Goal: Information Seeking & Learning: Learn about a topic

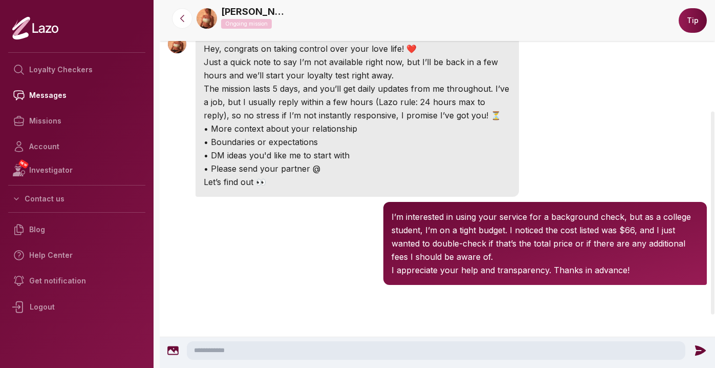
scroll to position [199, 0]
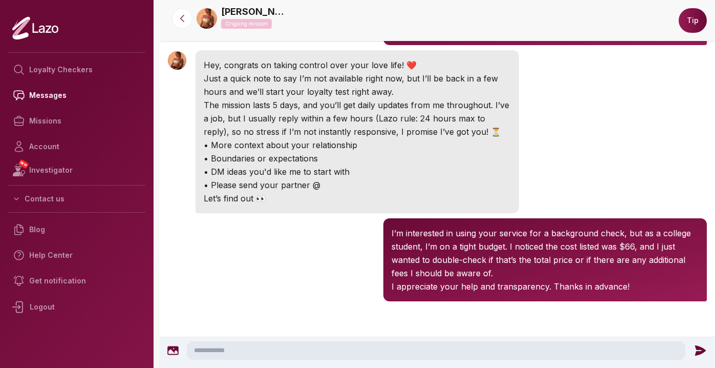
scroll to position [183, 0]
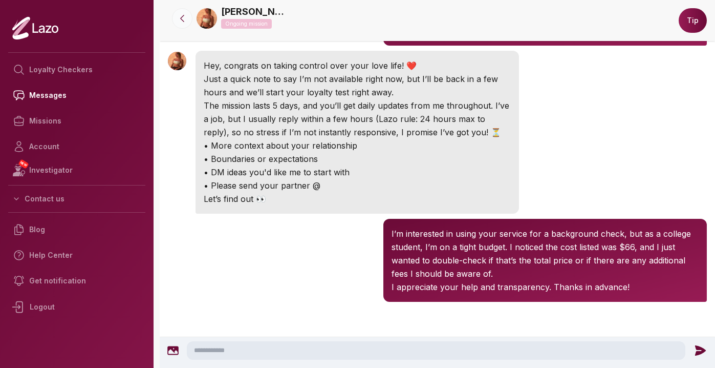
click at [184, 17] on icon at bounding box center [182, 18] width 10 height 10
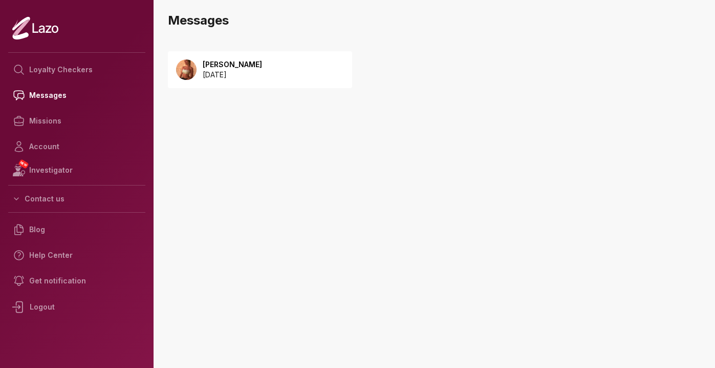
click at [225, 74] on p "2025 September 08" at bounding box center [232, 75] width 59 height 10
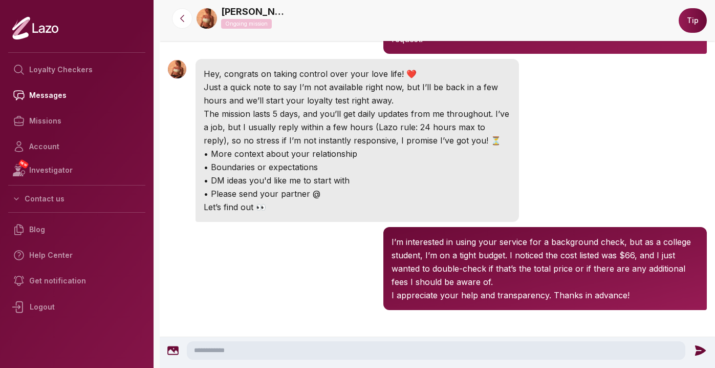
scroll to position [188, 0]
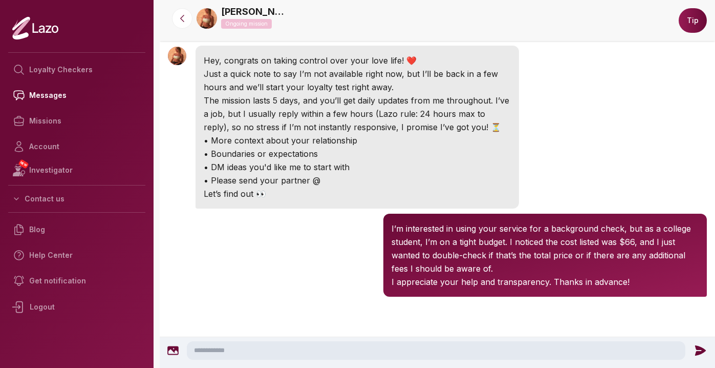
click at [210, 23] on img at bounding box center [207, 18] width 20 height 20
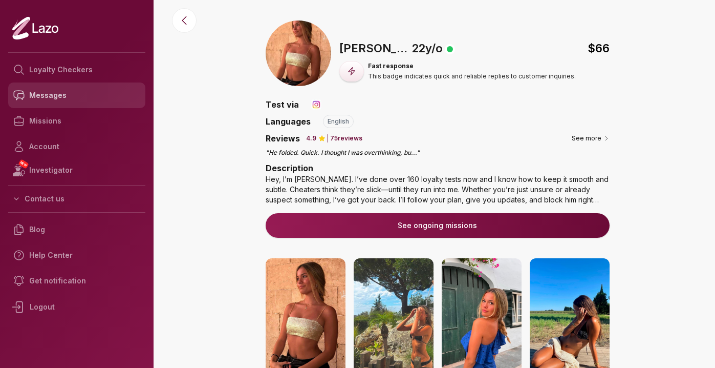
click at [68, 102] on link "Messages" at bounding box center [76, 95] width 137 height 26
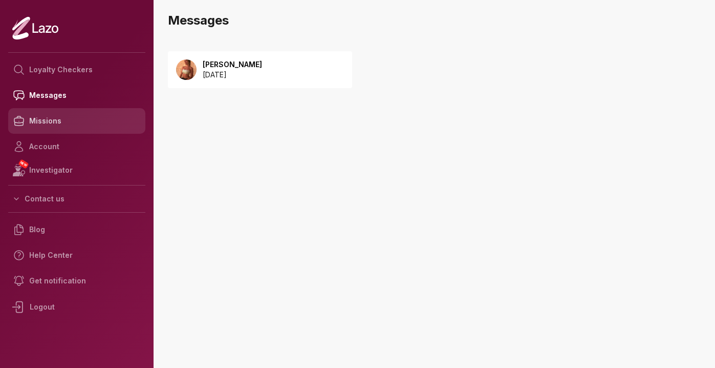
click at [92, 122] on link "Missions" at bounding box center [76, 121] width 137 height 26
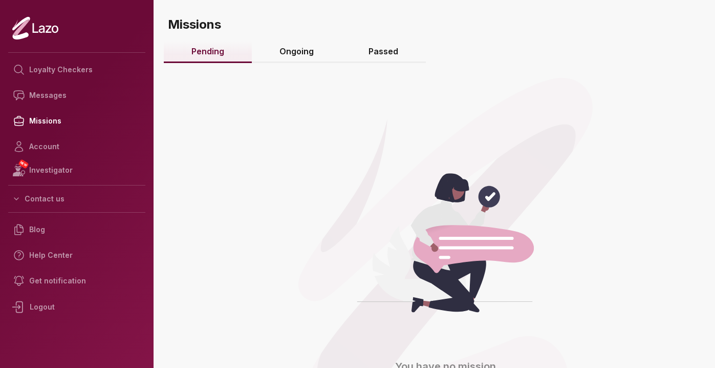
click at [291, 53] on link "Ongoing" at bounding box center [297, 52] width 90 height 22
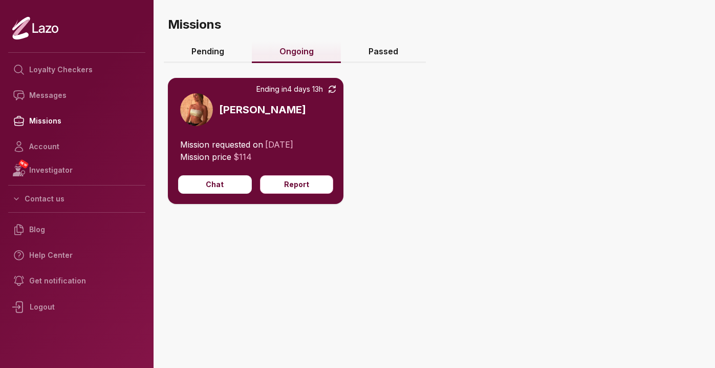
click at [381, 52] on link "Passed" at bounding box center [383, 52] width 85 height 22
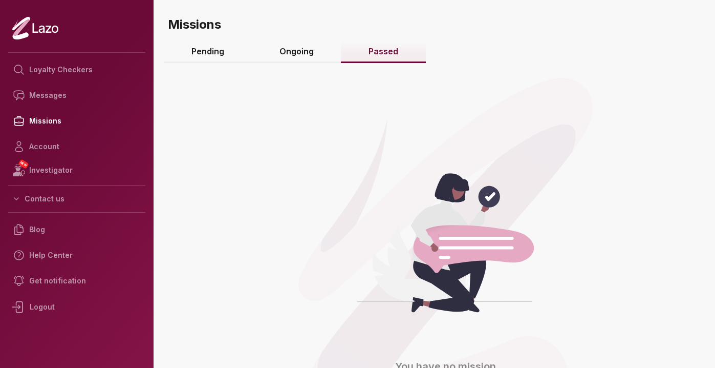
click at [321, 50] on link "Ongoing" at bounding box center [297, 52] width 90 height 22
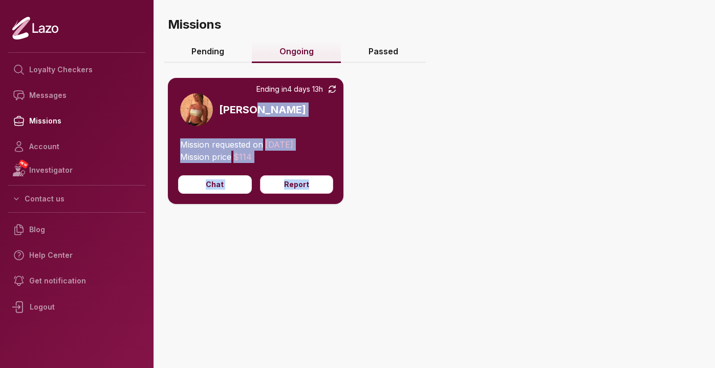
drag, startPoint x: 391, startPoint y: 193, endPoint x: 392, endPoint y: 110, distance: 83.9
click at [392, 110] on div "Ending [DATE] 13h [PERSON_NAME] Mission requested on [DATE] Mission price $ 114…" at bounding box center [437, 171] width 539 height 228
click at [380, 132] on div "Ending [DATE] 13h [PERSON_NAME] Mission requested on [DATE] Mission price $ 114…" at bounding box center [437, 171] width 539 height 228
drag, startPoint x: 320, startPoint y: 153, endPoint x: 329, endPoint y: 130, distance: 24.0
click at [329, 130] on div "Ending [DATE] 13h [PERSON_NAME] Mission requested on [DATE] Mission price $ 114…" at bounding box center [256, 141] width 176 height 126
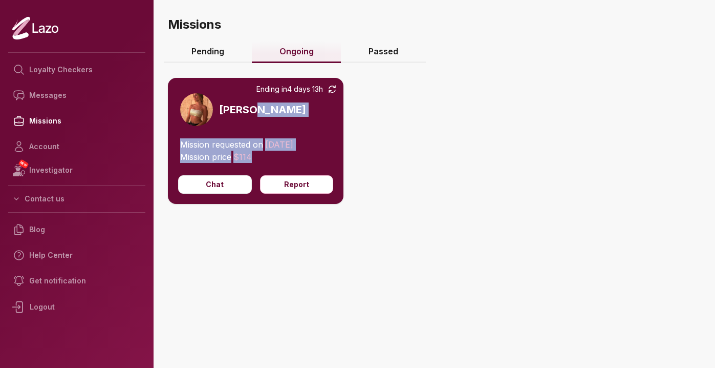
copy div "Mission requested on [DATE] Mission price $ 114"
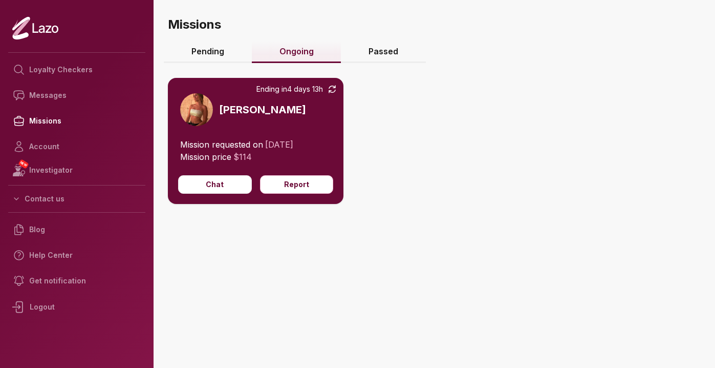
click at [390, 140] on div "Ending [DATE] 13h [PERSON_NAME] Mission requested on [DATE] Mission price $ 114…" at bounding box center [437, 171] width 539 height 228
click at [76, 148] on link "Account" at bounding box center [76, 147] width 137 height 26
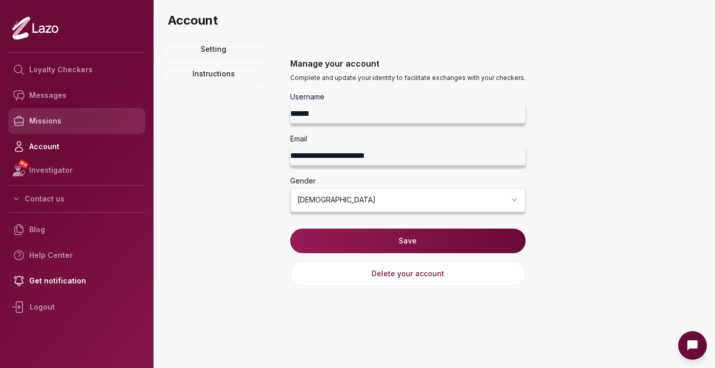
click at [76, 126] on link "Missions" at bounding box center [76, 121] width 137 height 26
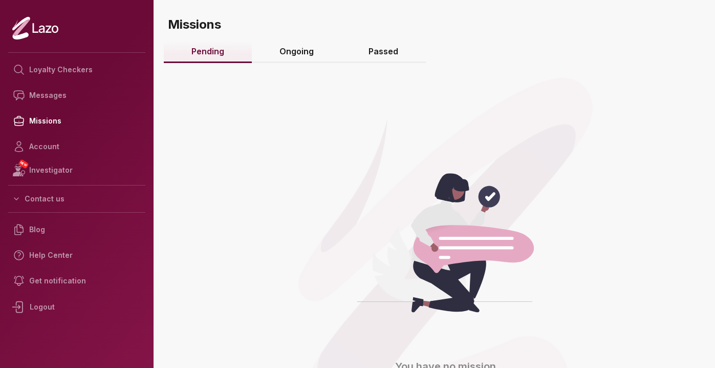
click at [314, 50] on link "Ongoing" at bounding box center [297, 52] width 90 height 22
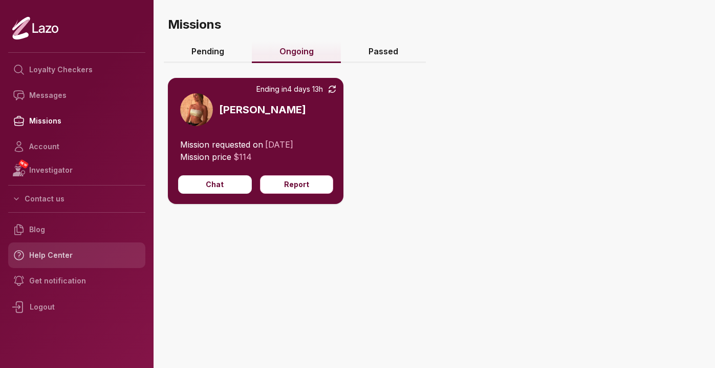
click at [55, 258] on link "Help Center" at bounding box center [76, 255] width 137 height 26
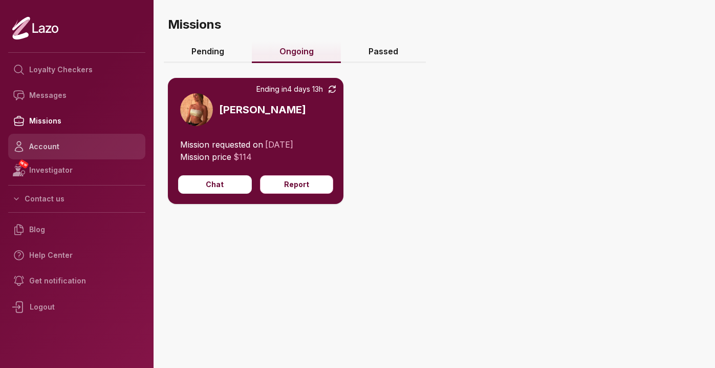
click at [74, 138] on link "Account" at bounding box center [76, 147] width 137 height 26
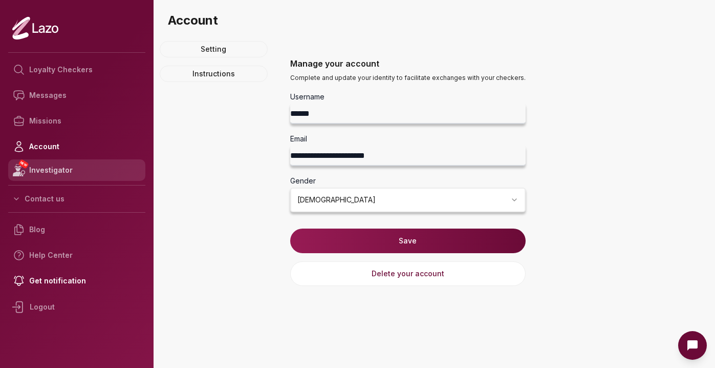
click at [80, 165] on link "NEW Investigator" at bounding box center [76, 169] width 137 height 21
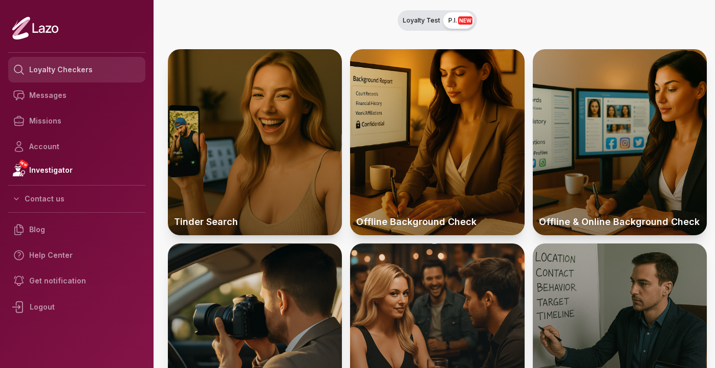
click at [76, 77] on link "Loyalty Checkers" at bounding box center [76, 70] width 137 height 26
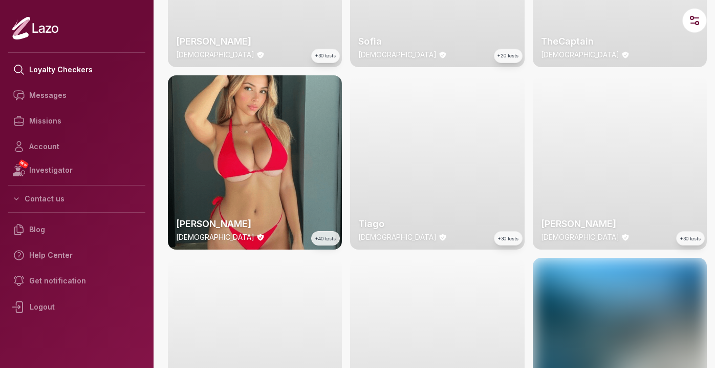
scroll to position [511, 0]
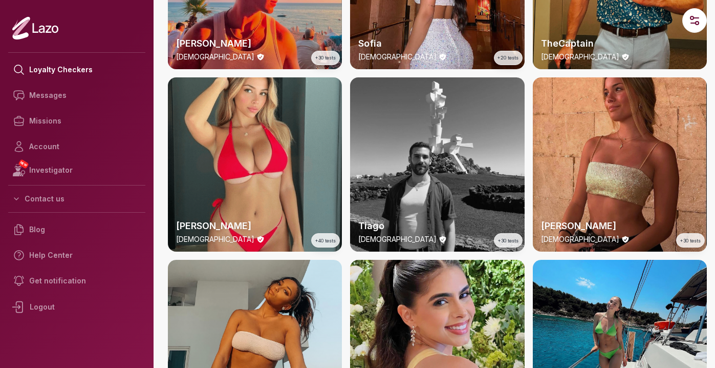
click at [612, 167] on div "[PERSON_NAME] [DEMOGRAPHIC_DATA] +30 tests" at bounding box center [620, 164] width 174 height 174
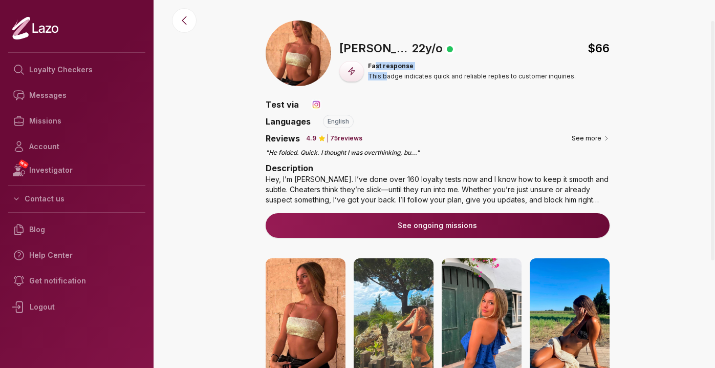
drag, startPoint x: 385, startPoint y: 77, endPoint x: 376, endPoint y: 66, distance: 14.5
click at [376, 66] on div "Fast response This badge indicates quick and reliable replies to customer inqui…" at bounding box center [472, 71] width 208 height 18
drag, startPoint x: 379, startPoint y: 87, endPoint x: 391, endPoint y: 100, distance: 18.2
click at [391, 100] on div "🇺🇸 [PERSON_NAME] , [DEMOGRAPHIC_DATA] $ 66 Fast response This badge indicates q…" at bounding box center [438, 301] width 344 height 563
click at [389, 100] on div "Test via" at bounding box center [438, 104] width 344 height 12
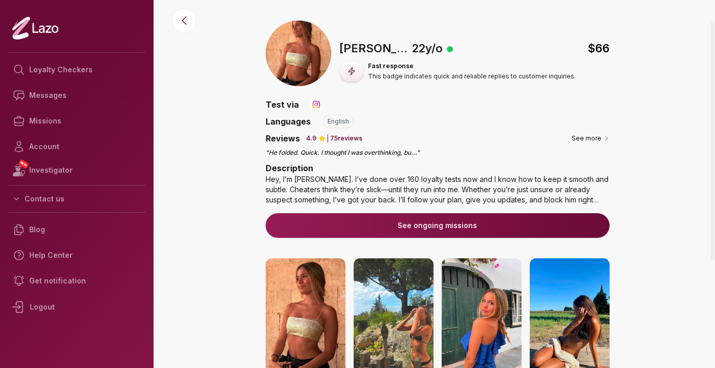
click at [158, 44] on div "Loyalty Checkers Messages Missions Account NEW Investigator Contact us Blog Hel…" at bounding box center [357, 184] width 715 height 368
click at [184, 6] on div "🇺🇸 [PERSON_NAME] , [DEMOGRAPHIC_DATA] $ 66 Fast response This badge indicates q…" at bounding box center [437, 184] width 555 height 368
click at [184, 17] on icon at bounding box center [184, 21] width 4 height 8
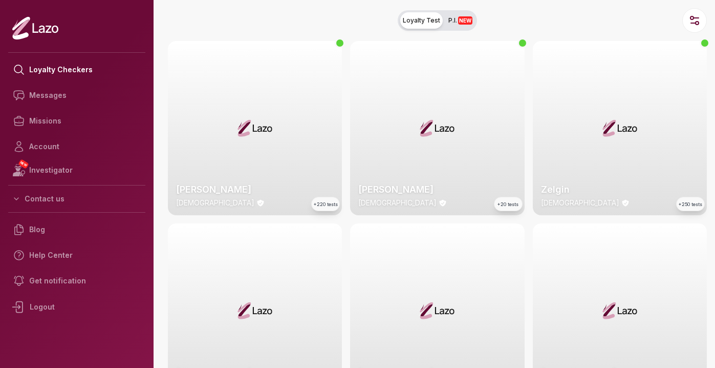
scroll to position [491, 0]
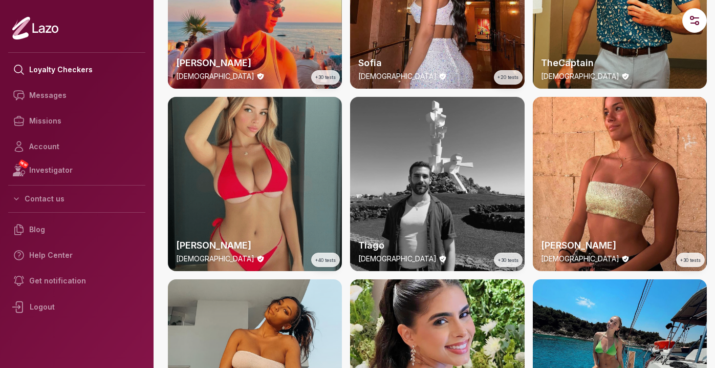
click at [297, 180] on div "[PERSON_NAME] [DEMOGRAPHIC_DATA] +40 tests" at bounding box center [255, 184] width 174 height 174
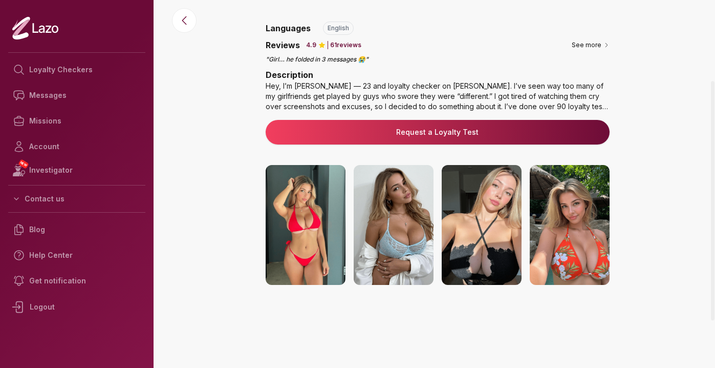
scroll to position [44, 0]
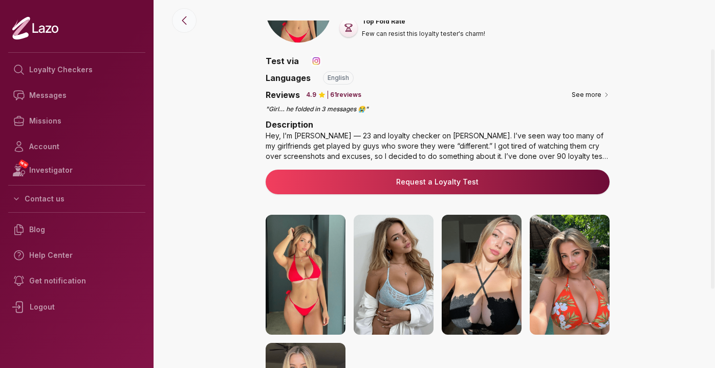
click at [181, 17] on icon at bounding box center [184, 20] width 12 height 12
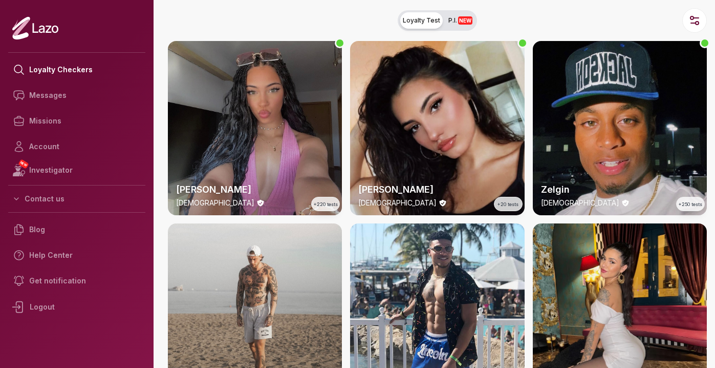
click at [287, 112] on div "[PERSON_NAME] [DEMOGRAPHIC_DATA] +220 tests" at bounding box center [255, 128] width 174 height 174
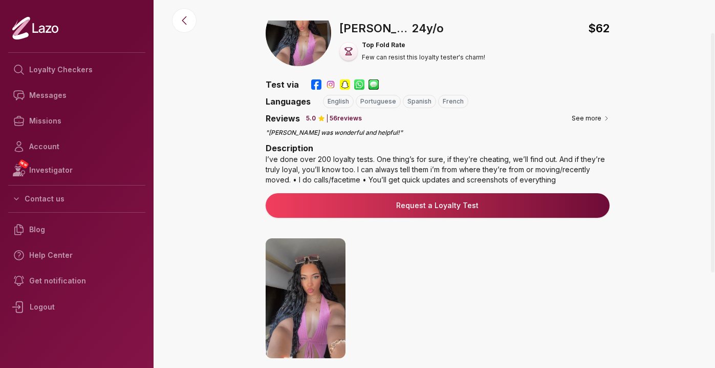
scroll to position [18, 0]
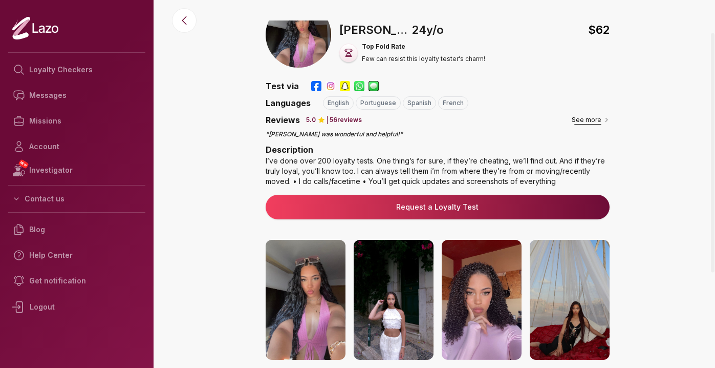
click at [591, 121] on button "See more" at bounding box center [591, 120] width 38 height 10
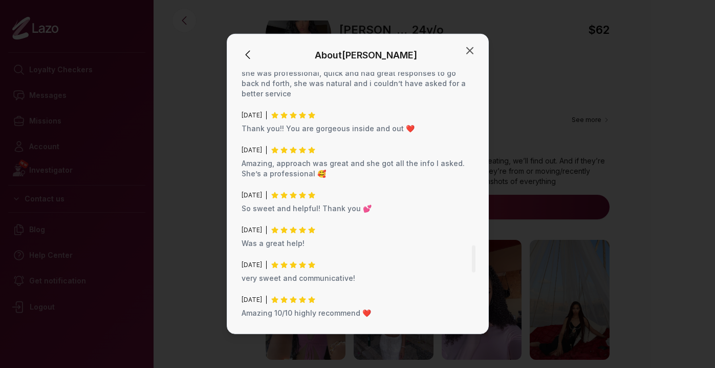
scroll to position [2029, 0]
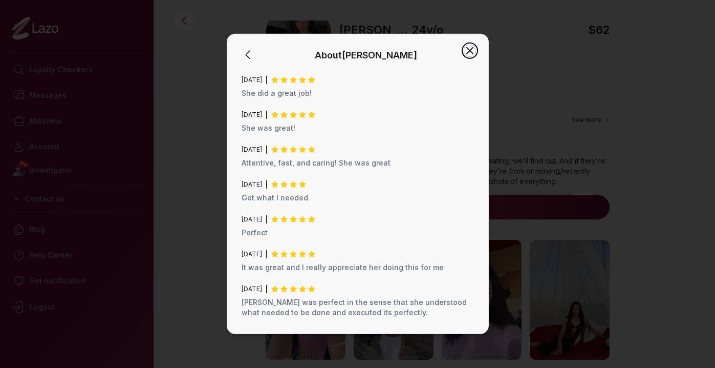
click at [473, 46] on icon "button" at bounding box center [470, 51] width 12 height 12
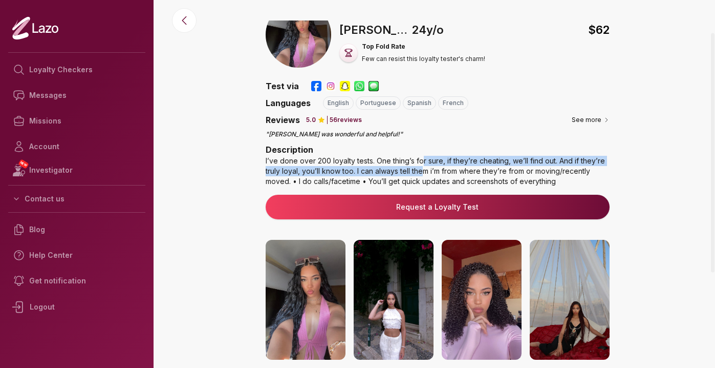
drag, startPoint x: 426, startPoint y: 172, endPoint x: 414, endPoint y: 165, distance: 14.2
click at [414, 165] on div "I’ve done over 200 loyalty tests. One thing’s for sure, if they’re cheating, we…" at bounding box center [438, 171] width 344 height 31
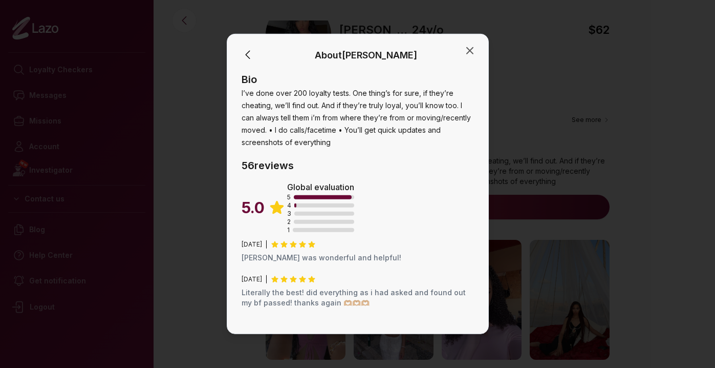
click at [476, 41] on div "About [PERSON_NAME] Bio I’ve done over 200 loyalty tests. One thing’s for sure,…" at bounding box center [358, 184] width 262 height 300
click at [474, 47] on icon "button" at bounding box center [470, 51] width 12 height 12
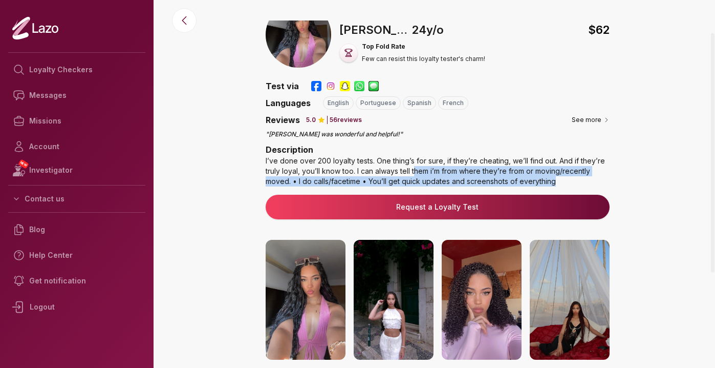
drag, startPoint x: 415, startPoint y: 172, endPoint x: 630, endPoint y: 164, distance: 214.6
click at [631, 162] on div "🇵🇹 [PERSON_NAME] , [DEMOGRAPHIC_DATA] $ 62 Top Fold Rate Few can resist this lo…" at bounding box center [437, 283] width 555 height 563
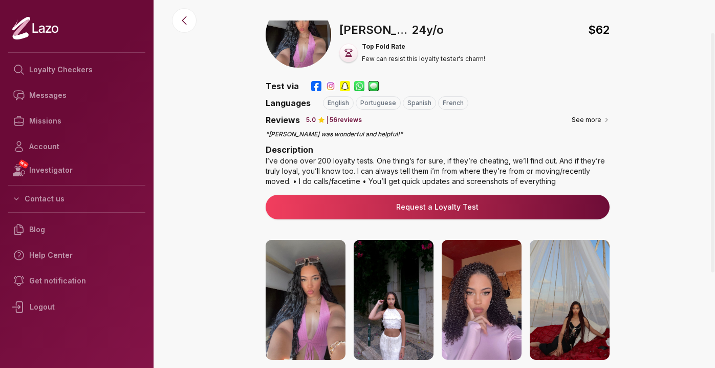
click at [630, 163] on div "🇵🇹 [PERSON_NAME] , [DEMOGRAPHIC_DATA] $ 62 Top Fold Rate Few can resist this lo…" at bounding box center [437, 283] width 555 height 563
click at [183, 21] on icon at bounding box center [184, 21] width 4 height 8
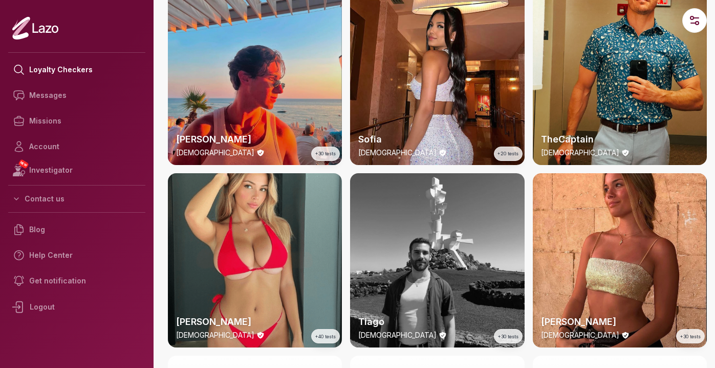
scroll to position [470, 0]
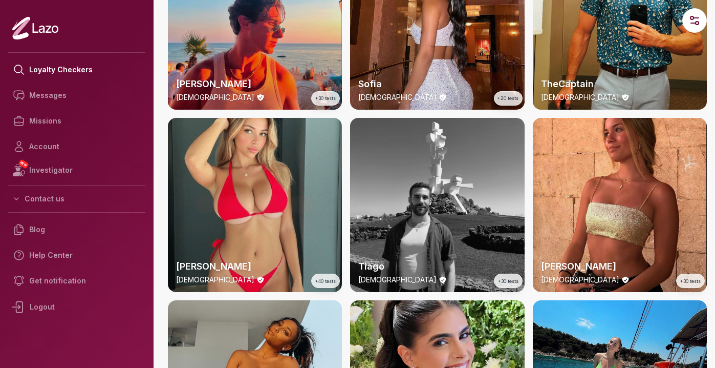
click at [346, 222] on div "[PERSON_NAME] [DEMOGRAPHIC_DATA] +220 tests Susanna [DEMOGRAPHIC_DATA] +20 test…" at bounding box center [437, 205] width 539 height 1268
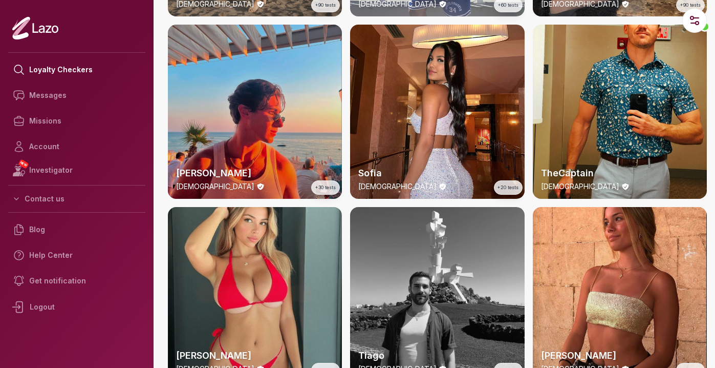
click at [343, 229] on div "[PERSON_NAME] [DEMOGRAPHIC_DATA] +220 tests Susanna [DEMOGRAPHIC_DATA] +20 test…" at bounding box center [437, 294] width 539 height 1268
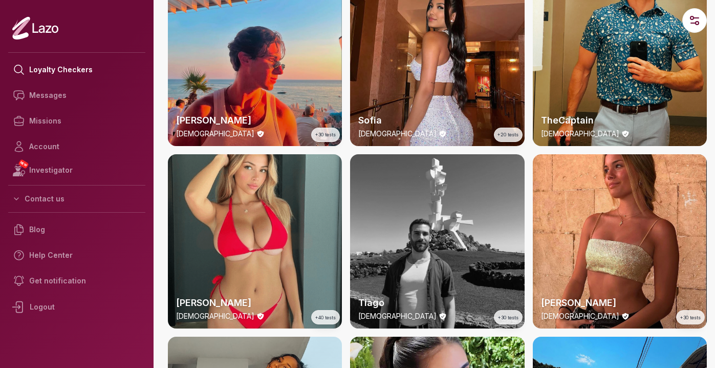
scroll to position [436, 0]
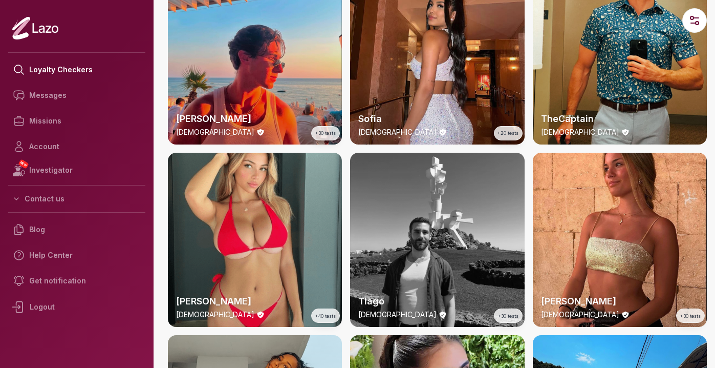
click at [343, 229] on div "[PERSON_NAME] [DEMOGRAPHIC_DATA] +220 tests Susanna [DEMOGRAPHIC_DATA] +20 test…" at bounding box center [437, 239] width 539 height 1268
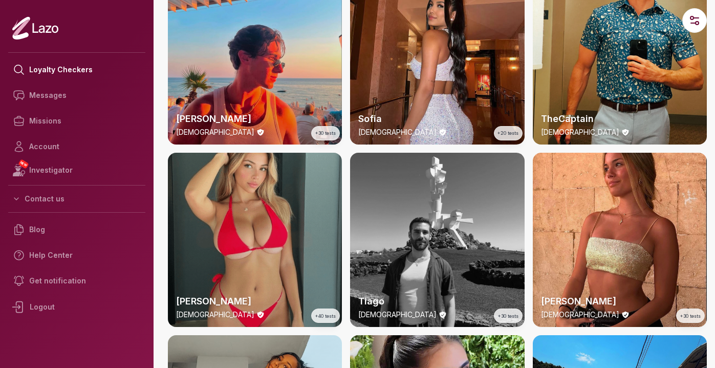
click at [326, 236] on div "[PERSON_NAME] [DEMOGRAPHIC_DATA] +40 tests" at bounding box center [255, 240] width 174 height 174
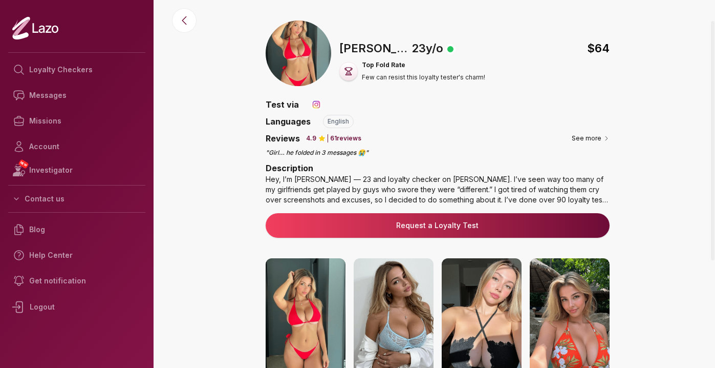
click at [208, 35] on div "🇺🇸 [PERSON_NAME] , [DEMOGRAPHIC_DATA] $ 64 Top Fold Rate Few can resist this lo…" at bounding box center [437, 301] width 555 height 563
click at [183, 13] on button at bounding box center [184, 20] width 25 height 25
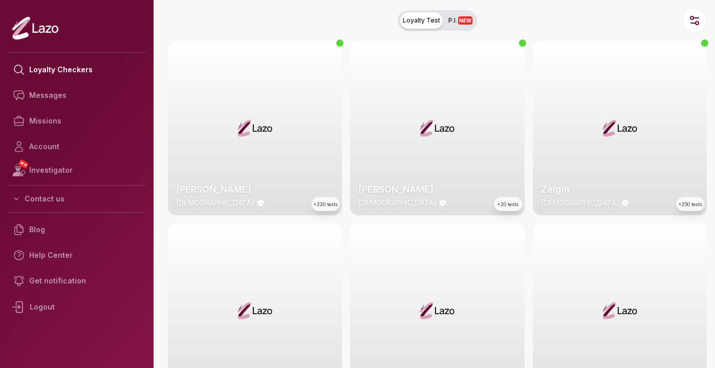
scroll to position [491, 0]
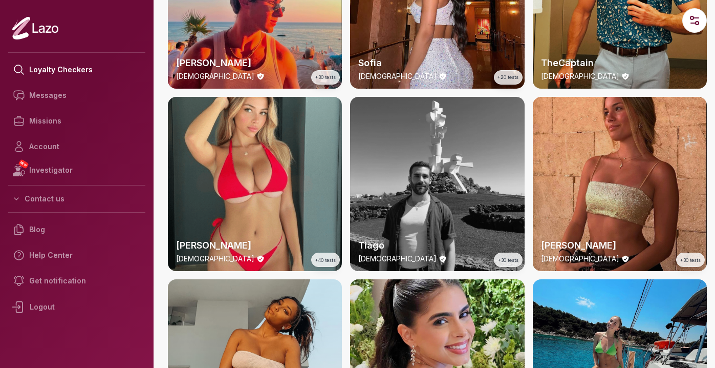
click at [575, 138] on div "[PERSON_NAME] [DEMOGRAPHIC_DATA] +30 tests" at bounding box center [620, 184] width 174 height 174
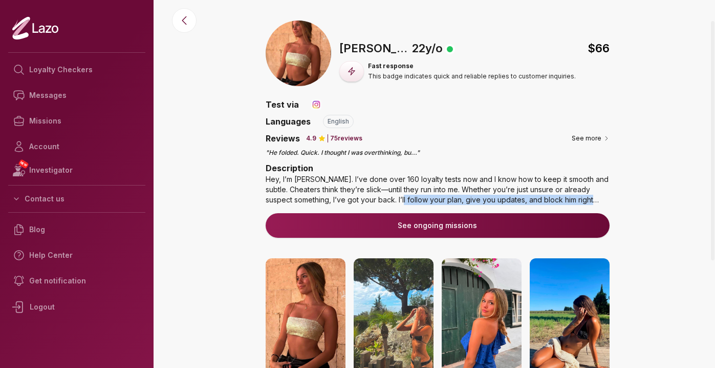
drag, startPoint x: 392, startPoint y: 195, endPoint x: 414, endPoint y: 206, distance: 25.2
click at [414, 206] on div "Description Hey, I’m [PERSON_NAME]. I’ve done over 160 loyalty tests now and I …" at bounding box center [438, 185] width 344 height 47
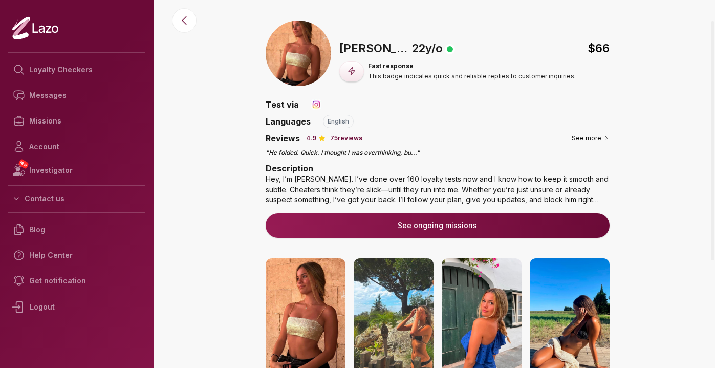
drag, startPoint x: 424, startPoint y: 188, endPoint x: 441, endPoint y: 169, distance: 25.8
click at [443, 146] on div "Fast response This badge indicates quick and reliable replies to customer inqui…" at bounding box center [438, 151] width 344 height 115
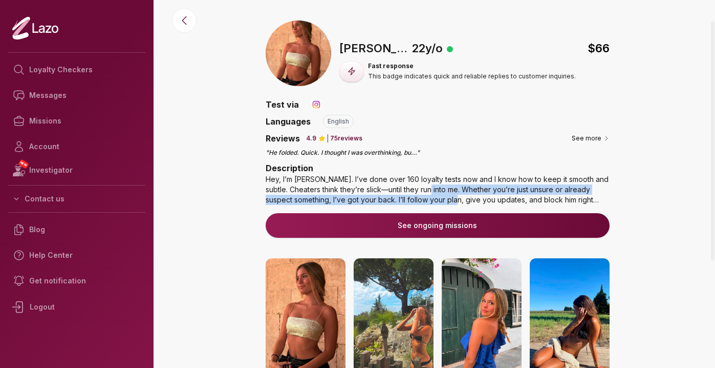
drag, startPoint x: 430, startPoint y: 186, endPoint x: 450, endPoint y: 204, distance: 26.8
click at [450, 204] on div "Hey, I’m [PERSON_NAME]. I’ve done over 160 loyalty tests now and I know how to …" at bounding box center [438, 189] width 344 height 31
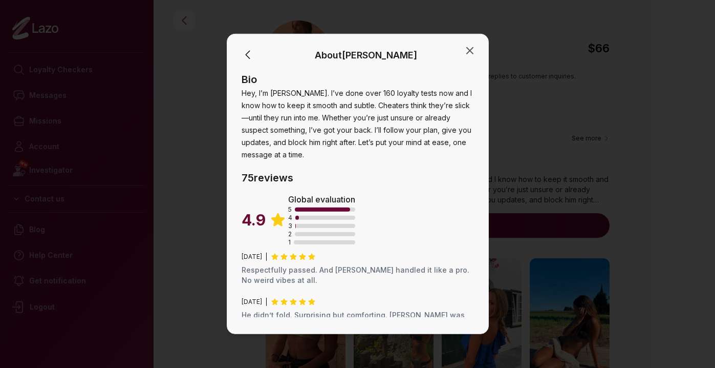
click at [471, 41] on div "About [PERSON_NAME] Bio Hey, I’m [PERSON_NAME]. I’ve done over 160 loyalty test…" at bounding box center [358, 184] width 262 height 300
click at [471, 51] on icon "button" at bounding box center [470, 51] width 12 height 12
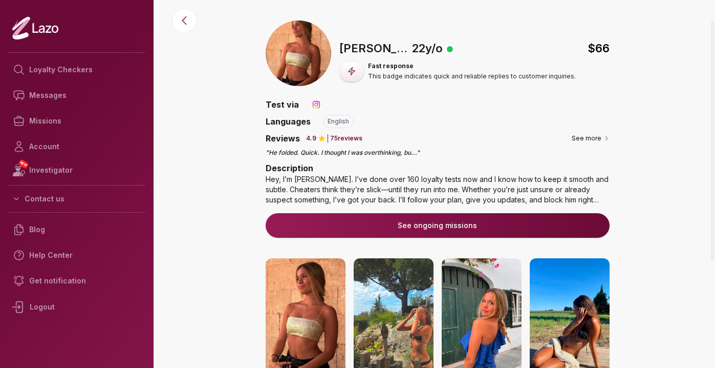
click at [500, 312] on img at bounding box center [482, 318] width 80 height 120
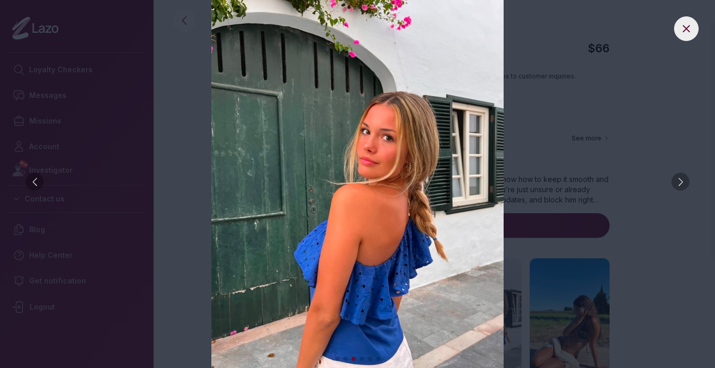
click at [686, 181] on div at bounding box center [681, 181] width 18 height 18
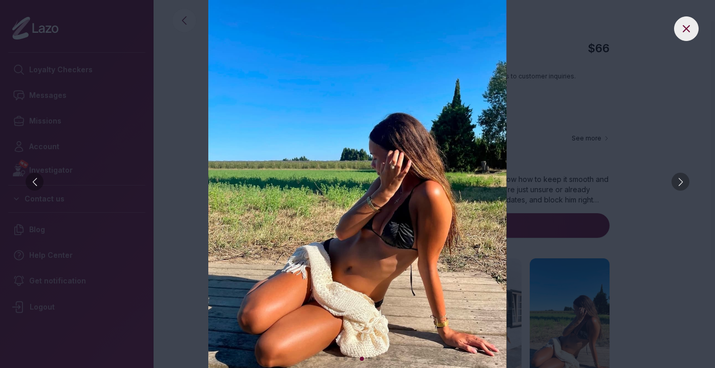
click at [686, 181] on div at bounding box center [681, 181] width 18 height 18
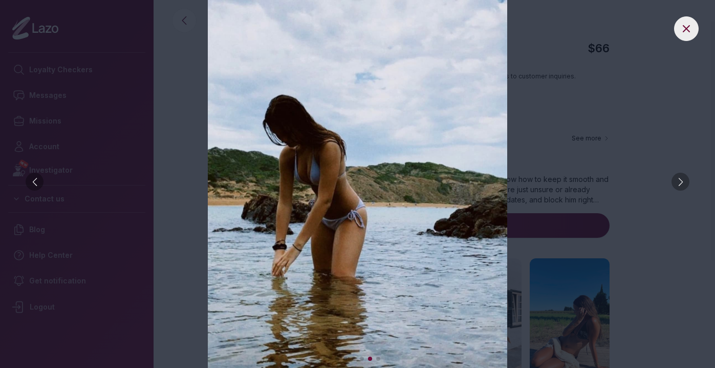
click at [686, 181] on div at bounding box center [681, 181] width 18 height 18
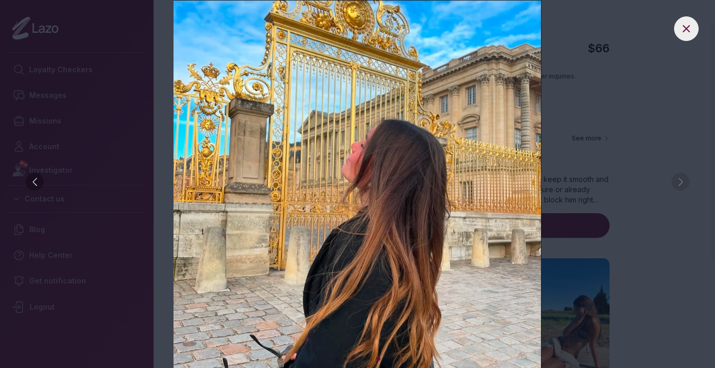
click at [658, 159] on img at bounding box center [357, 184] width 674 height 368
click at [684, 22] on button at bounding box center [686, 28] width 25 height 25
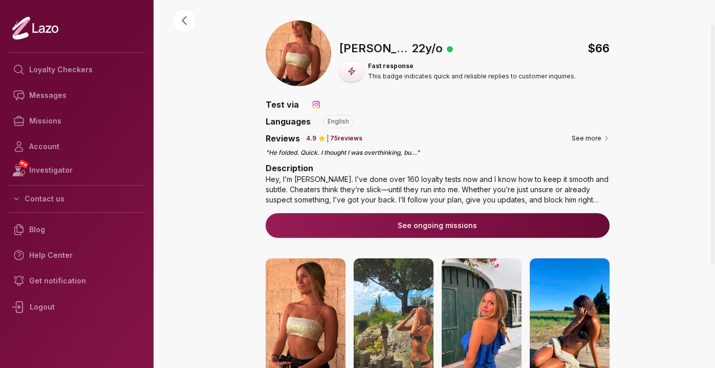
scroll to position [8, 0]
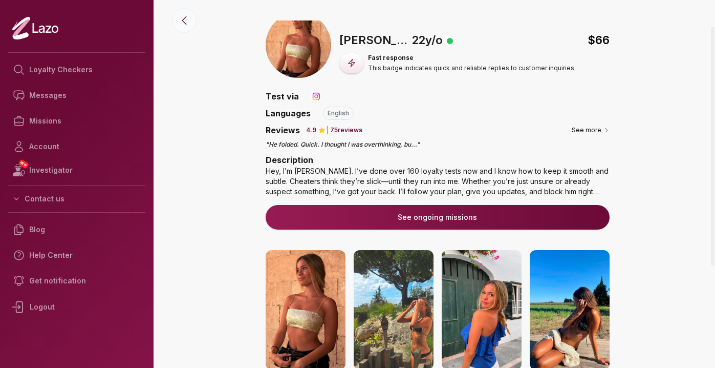
click at [188, 26] on icon at bounding box center [184, 20] width 12 height 12
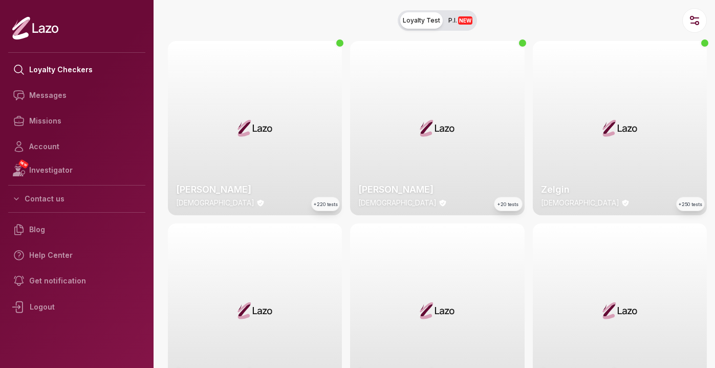
scroll to position [491, 0]
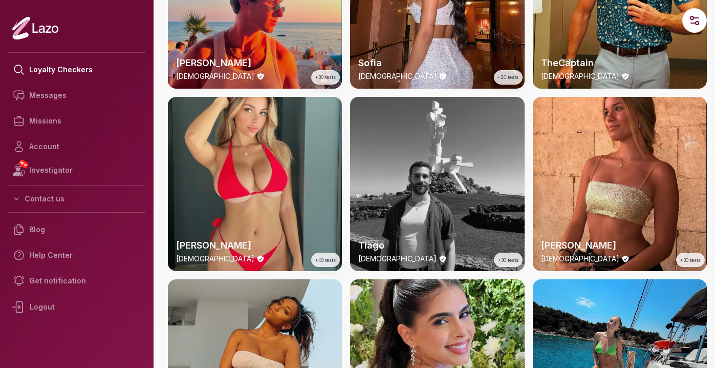
click at [158, 118] on div "Loyalty Checkers Messages Missions Account NEW Investigator Contact us Blog Hel…" at bounding box center [357, 184] width 715 height 368
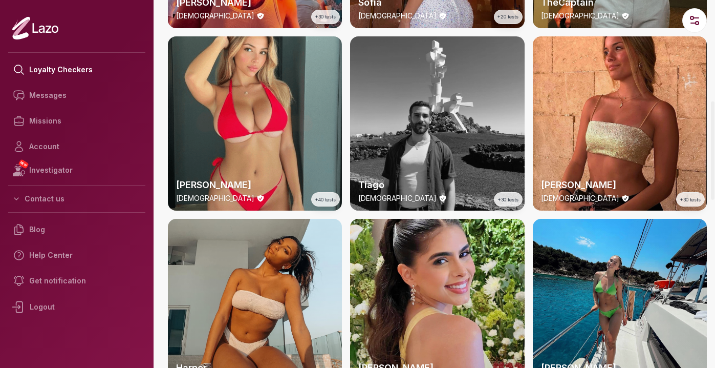
scroll to position [0, 0]
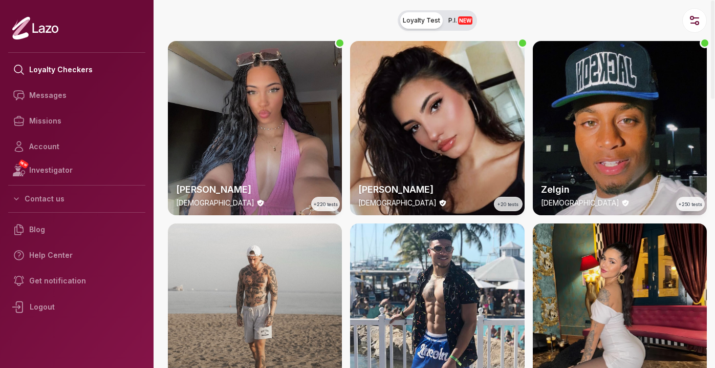
click at [75, 169] on link "NEW Investigator" at bounding box center [76, 169] width 137 height 21
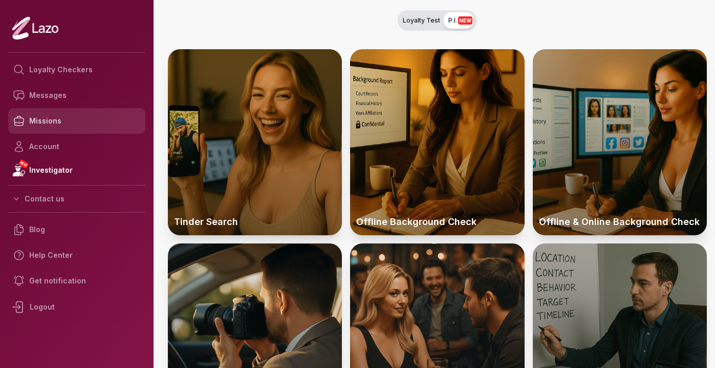
click at [79, 122] on link "Missions" at bounding box center [76, 121] width 137 height 26
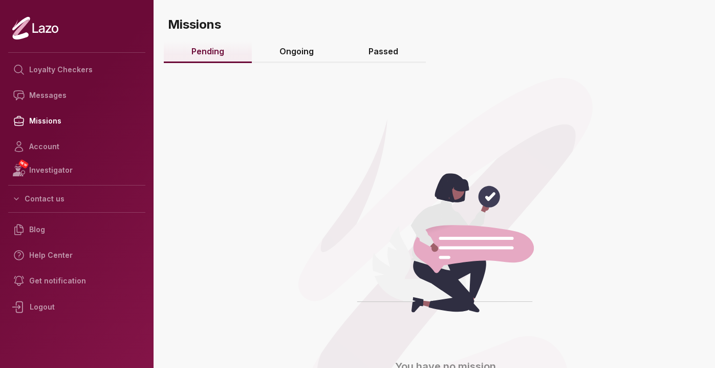
click at [308, 68] on div "You have no mission" at bounding box center [437, 108] width 539 height 102
click at [306, 58] on link "Ongoing" at bounding box center [297, 52] width 90 height 22
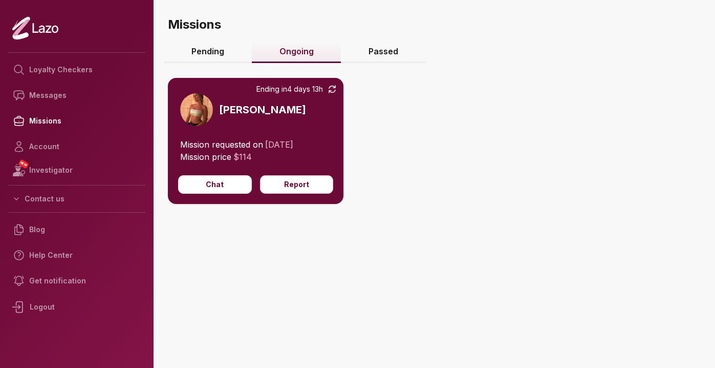
click at [381, 56] on link "Passed" at bounding box center [383, 52] width 85 height 22
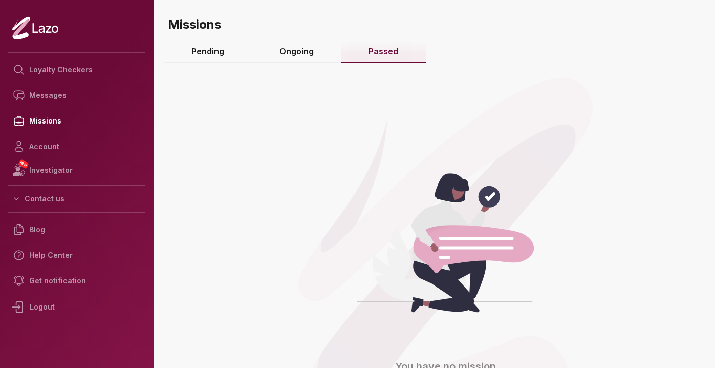
click at [327, 56] on link "Ongoing" at bounding box center [297, 52] width 90 height 22
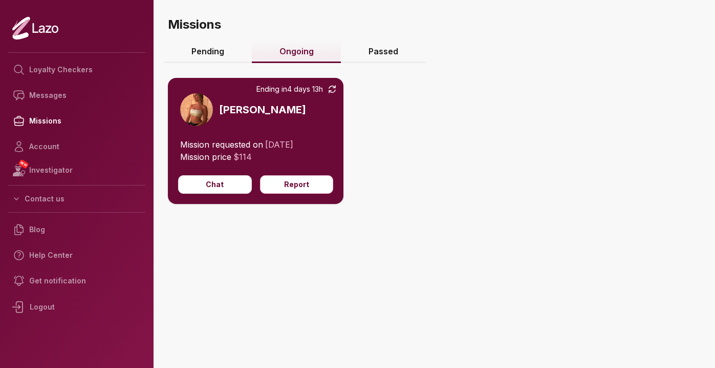
click at [191, 113] on img at bounding box center [196, 109] width 33 height 33
click at [213, 184] on button "Chat" at bounding box center [215, 184] width 74 height 18
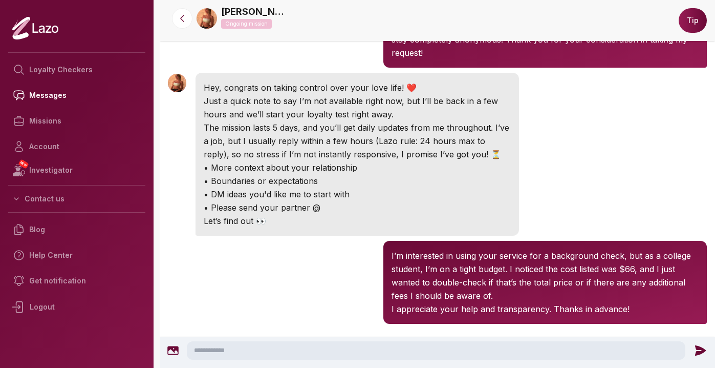
scroll to position [158, 0]
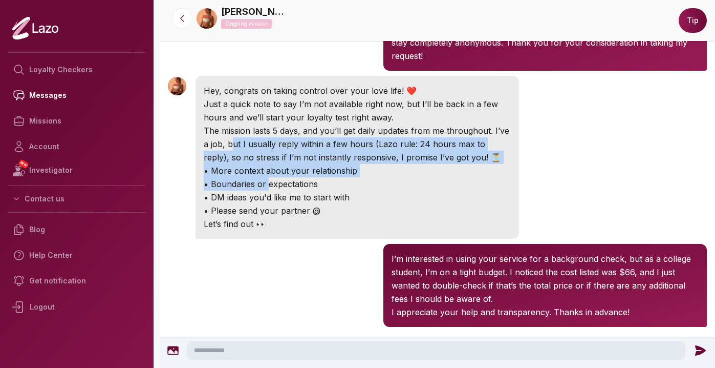
drag, startPoint x: 239, startPoint y: 168, endPoint x: 185, endPoint y: 134, distance: 63.0
click at [185, 134] on div "[PERSON_NAME] 12:47 AM Hey, congrats on taking control over your love life! ❤️ …" at bounding box center [437, 157] width 555 height 168
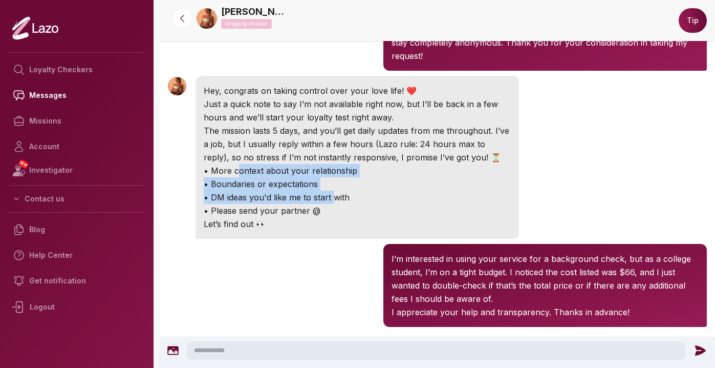
drag, startPoint x: 305, startPoint y: 182, endPoint x: 193, endPoint y: 156, distance: 114.0
click at [194, 156] on div "[PERSON_NAME] 12:47 AM Hey, congrats on taking control over your love life! ❤️ …" at bounding box center [437, 157] width 555 height 168
click at [193, 156] on div "[PERSON_NAME] 12:47 AM Hey, congrats on taking control over your love life! ❤️ …" at bounding box center [437, 157] width 555 height 168
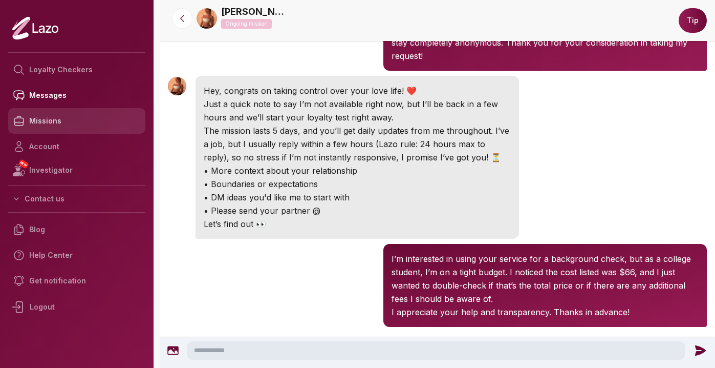
click at [70, 126] on link "Missions" at bounding box center [76, 121] width 137 height 26
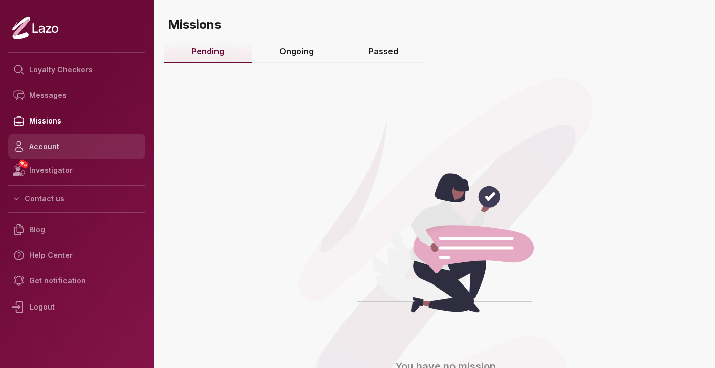
click at [71, 137] on link "Account" at bounding box center [76, 147] width 137 height 26
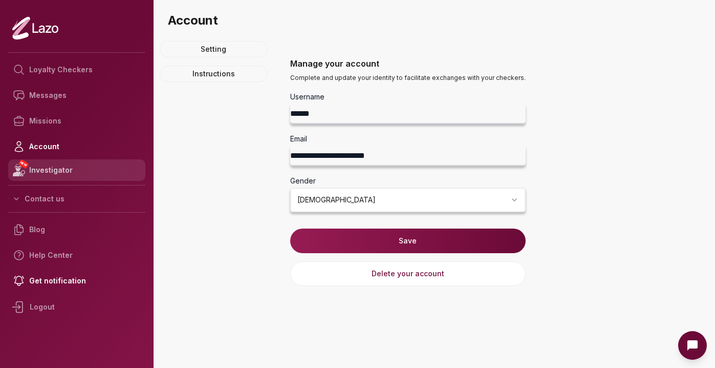
click at [74, 178] on link "NEW Investigator" at bounding box center [76, 169] width 137 height 21
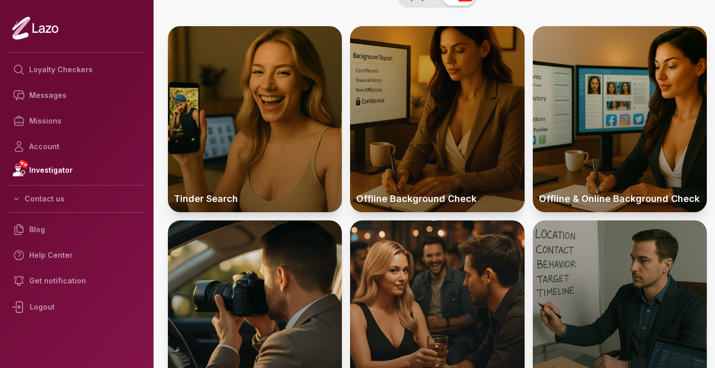
scroll to position [24, 0]
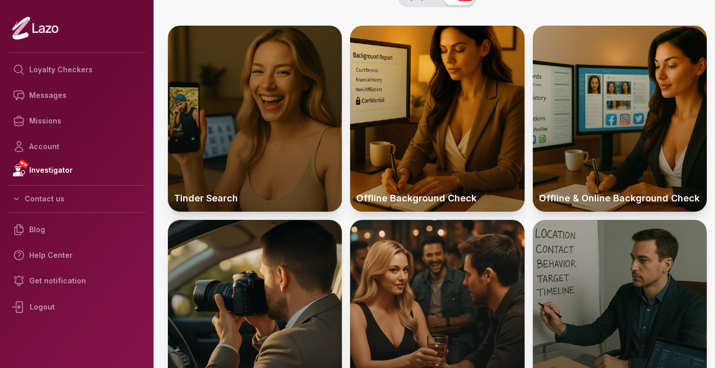
click at [244, 116] on div at bounding box center [255, 119] width 174 height 186
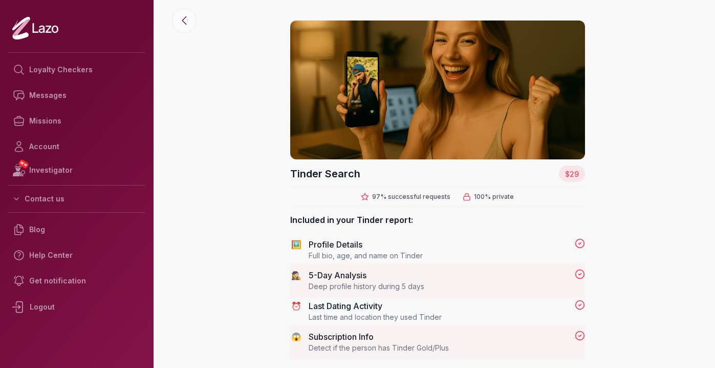
click at [189, 20] on icon at bounding box center [184, 20] width 12 height 12
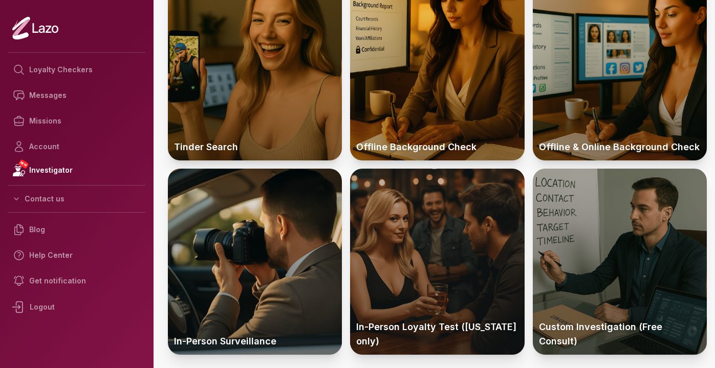
scroll to position [131, 0]
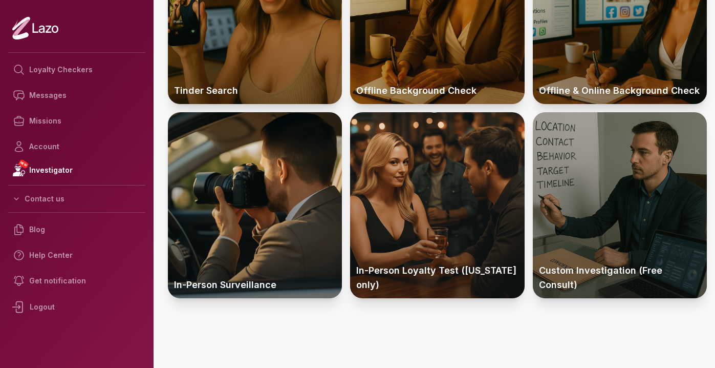
click at [435, 317] on div "Tinder Search Offline Background Check Offline & Online Background Check In-Per…" at bounding box center [437, 140] width 555 height 453
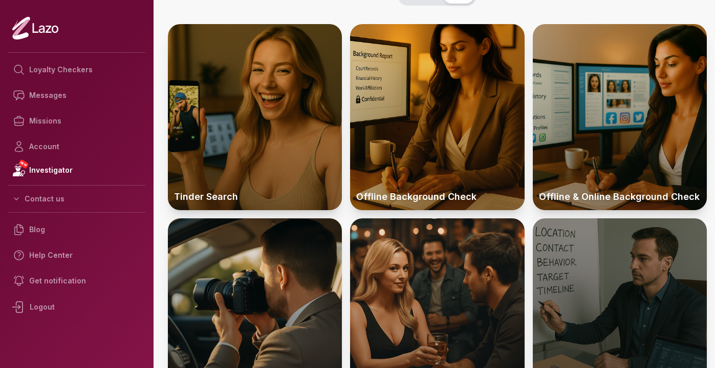
scroll to position [0, 0]
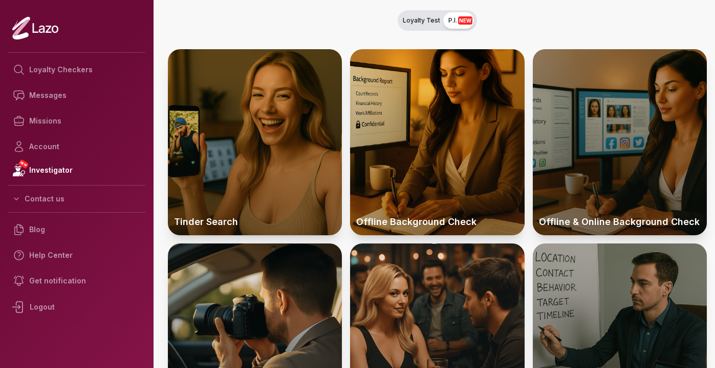
click at [567, 162] on div at bounding box center [620, 142] width 174 height 186
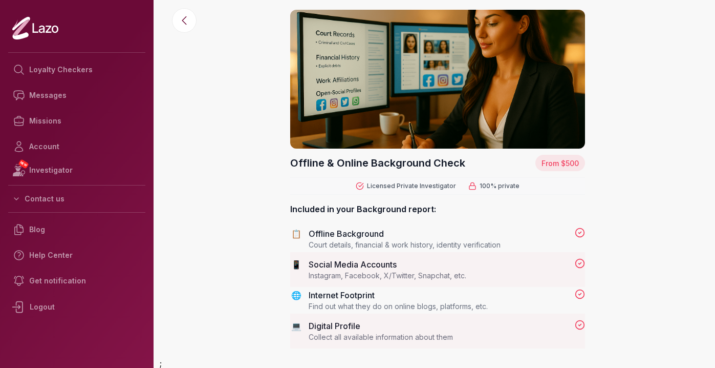
scroll to position [12, 0]
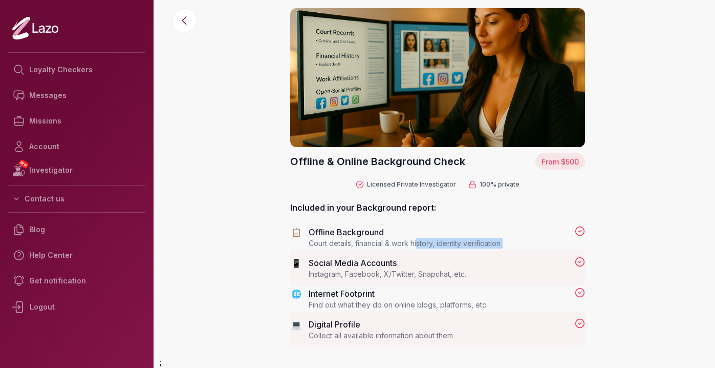
drag, startPoint x: 419, startPoint y: 243, endPoint x: 374, endPoint y: 260, distance: 47.9
click at [374, 260] on div "📋 Offline Background Court details, financial & work history, identity verifica…" at bounding box center [437, 283] width 295 height 115
click at [373, 260] on div "📱 Social Media Accounts Instagram, Facebook, X/Twitter, Snapchat, etc." at bounding box center [437, 267] width 295 height 23
drag, startPoint x: 372, startPoint y: 260, endPoint x: 450, endPoint y: 283, distance: 81.3
click at [450, 279] on div "📱 Social Media Accounts Instagram, Facebook, X/Twitter, Snapchat, etc." at bounding box center [437, 267] width 295 height 23
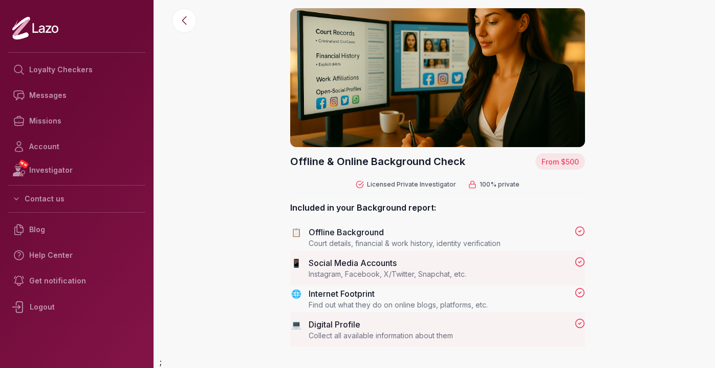
drag, startPoint x: 456, startPoint y: 277, endPoint x: 412, endPoint y: 266, distance: 45.4
click at [412, 266] on div "📱 Social Media Accounts Instagram, Facebook, X/Twitter, Snapchat, etc." at bounding box center [437, 267] width 295 height 23
click at [195, 230] on main "Offline & Online Background Check From $500 Licensed Private Investigator 100% …" at bounding box center [437, 172] width 555 height 368
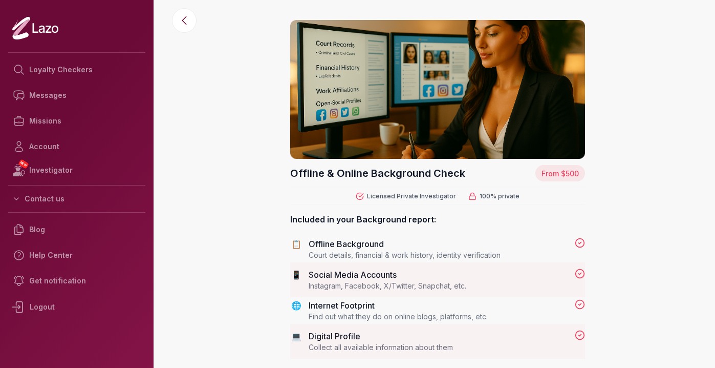
scroll to position [0, 0]
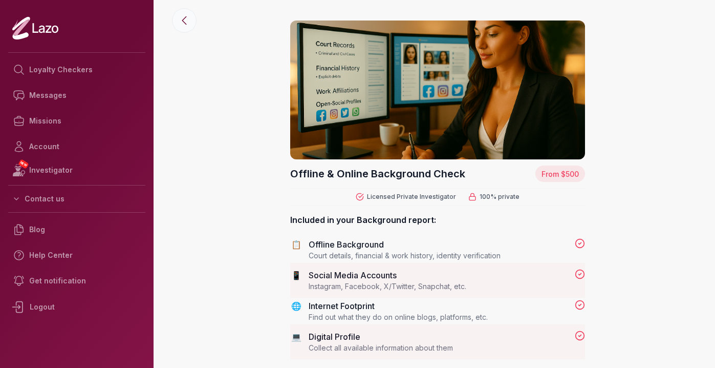
click at [181, 25] on icon at bounding box center [184, 20] width 12 height 12
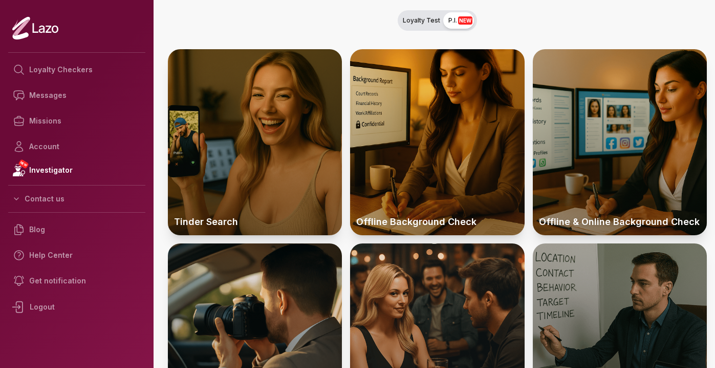
click at [196, 28] on nav "Loyalty Test P.I. NEW" at bounding box center [437, 20] width 555 height 41
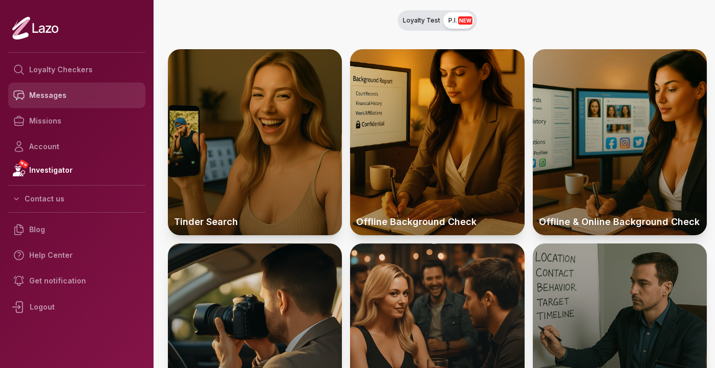
click at [97, 87] on link "Messages" at bounding box center [76, 95] width 137 height 26
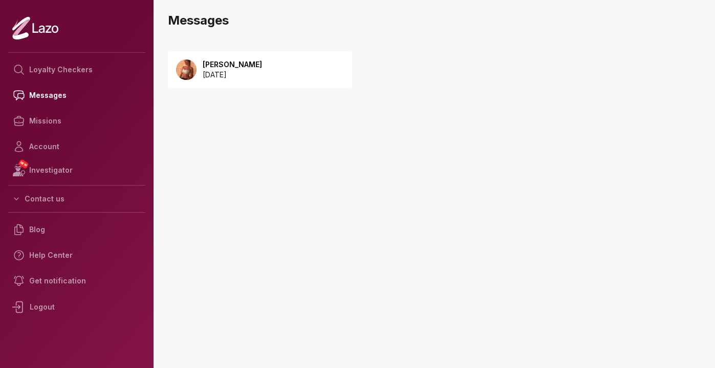
click at [244, 82] on div "Sharon 2025 September 08" at bounding box center [260, 69] width 184 height 37
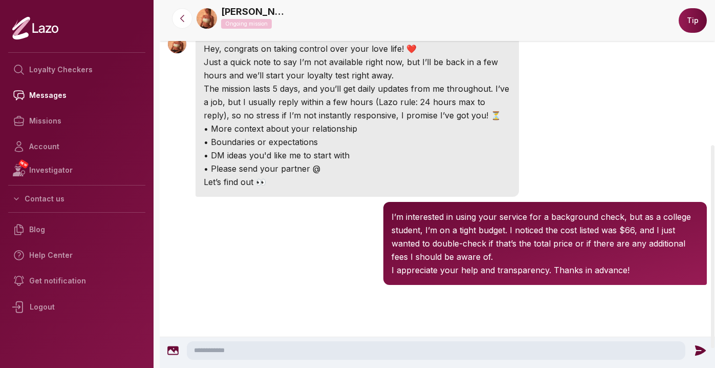
scroll to position [297, 0]
